Goal: Task Accomplishment & Management: Use online tool/utility

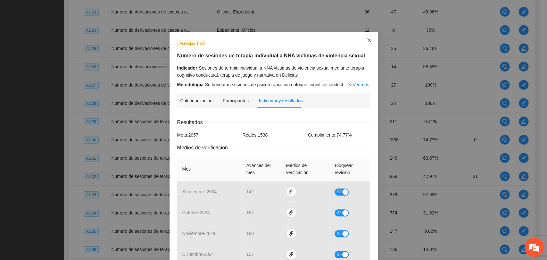
click at [366, 39] on icon "close" at bounding box center [368, 40] width 5 height 5
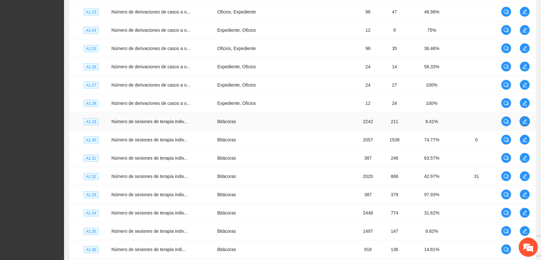
click at [522, 119] on icon "edit" at bounding box center [524, 121] width 5 height 5
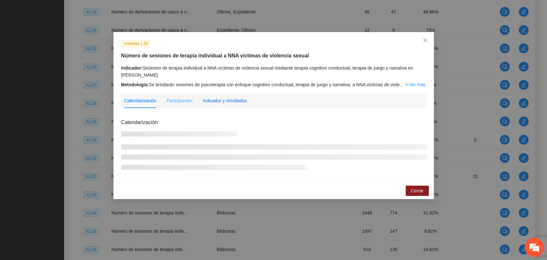
click at [226, 100] on div "Indicador y resultados" at bounding box center [225, 100] width 44 height 7
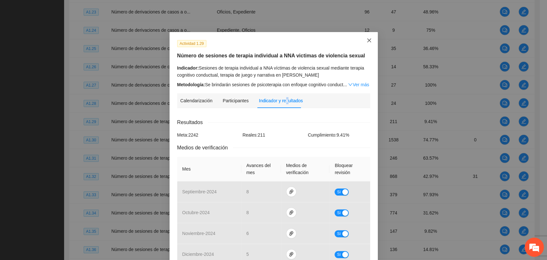
click at [366, 41] on icon "close" at bounding box center [368, 40] width 5 height 5
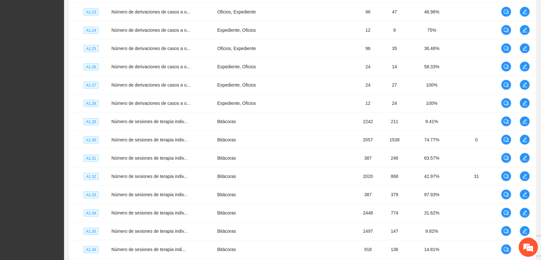
drag, startPoint x: 526, startPoint y: 135, endPoint x: 522, endPoint y: 138, distance: 5.0
click at [525, 137] on icon "edit" at bounding box center [524, 139] width 4 height 4
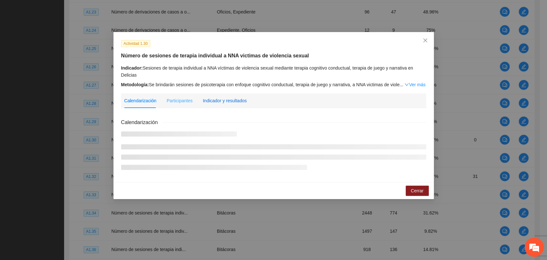
click at [223, 99] on div "Indicador y resultados" at bounding box center [225, 100] width 44 height 7
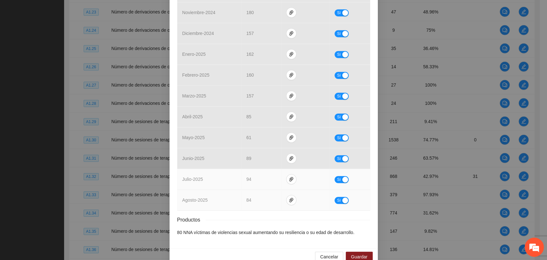
scroll to position [233, 0]
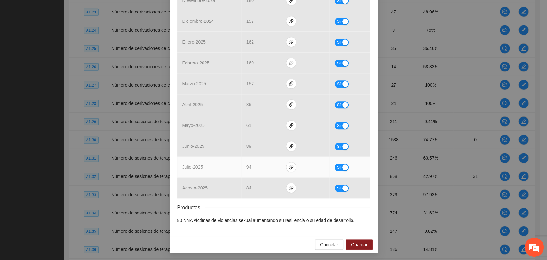
click at [344, 166] on div "button" at bounding box center [345, 167] width 6 height 6
drag, startPoint x: 261, startPoint y: 166, endPoint x: 243, endPoint y: 169, distance: 17.8
click at [246, 169] on div "**" at bounding box center [260, 167] width 29 height 10
type input "**"
click at [344, 161] on td "No" at bounding box center [349, 167] width 39 height 21
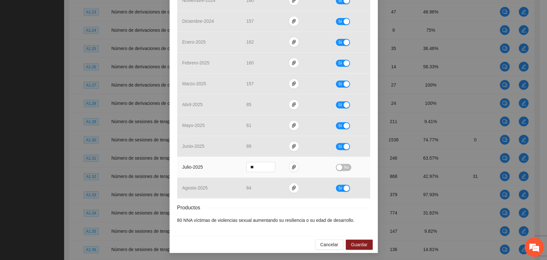
click at [344, 166] on span "No" at bounding box center [346, 167] width 5 height 7
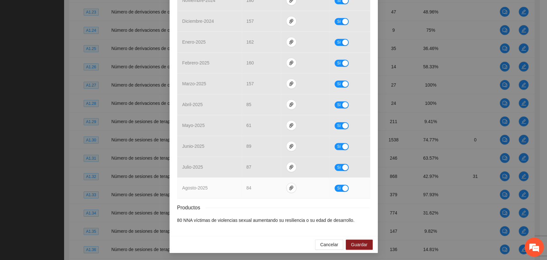
drag, startPoint x: 341, startPoint y: 187, endPoint x: 312, endPoint y: 193, distance: 29.1
click at [342, 187] on div "button" at bounding box center [345, 188] width 6 height 6
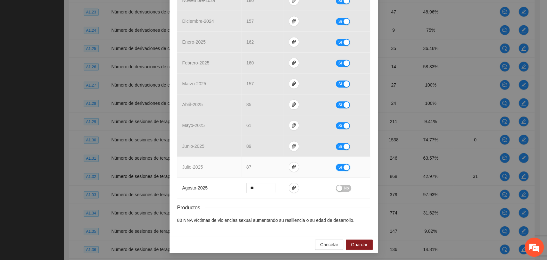
drag, startPoint x: 341, startPoint y: 164, endPoint x: 330, endPoint y: 169, distance: 11.8
click at [340, 164] on button "Sí" at bounding box center [343, 167] width 14 height 7
click at [257, 189] on input "**" at bounding box center [261, 188] width 28 height 10
drag, startPoint x: 256, startPoint y: 188, endPoint x: 231, endPoint y: 190, distance: 25.4
click at [231, 190] on tr "agosto - 2025 ** No" at bounding box center [273, 187] width 193 height 21
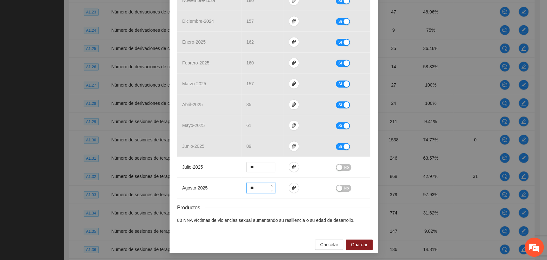
type input "**"
click at [315, 209] on div "Productos" at bounding box center [273, 207] width 193 height 8
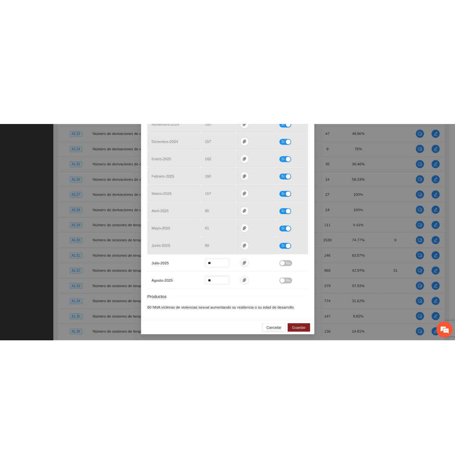
scroll to position [30, 0]
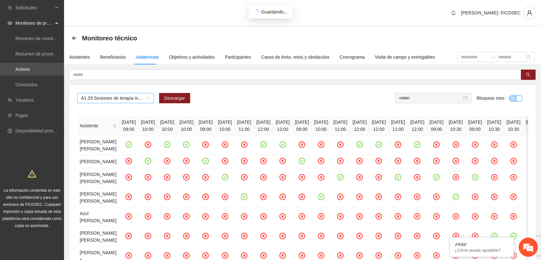
drag, startPoint x: 133, startPoint y: 90, endPoint x: 123, endPoint y: 96, distance: 11.5
click at [123, 96] on span "A1.29 Sesiones de terapia individual a NNA víctimas de violencia sexual mediant…" at bounding box center [115, 98] width 69 height 10
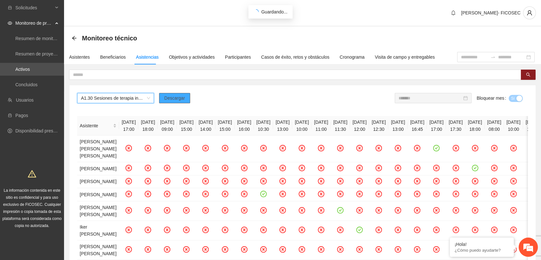
click at [183, 95] on span "Descargar" at bounding box center [174, 97] width 21 height 7
